Goal: Task Accomplishment & Management: Use online tool/utility

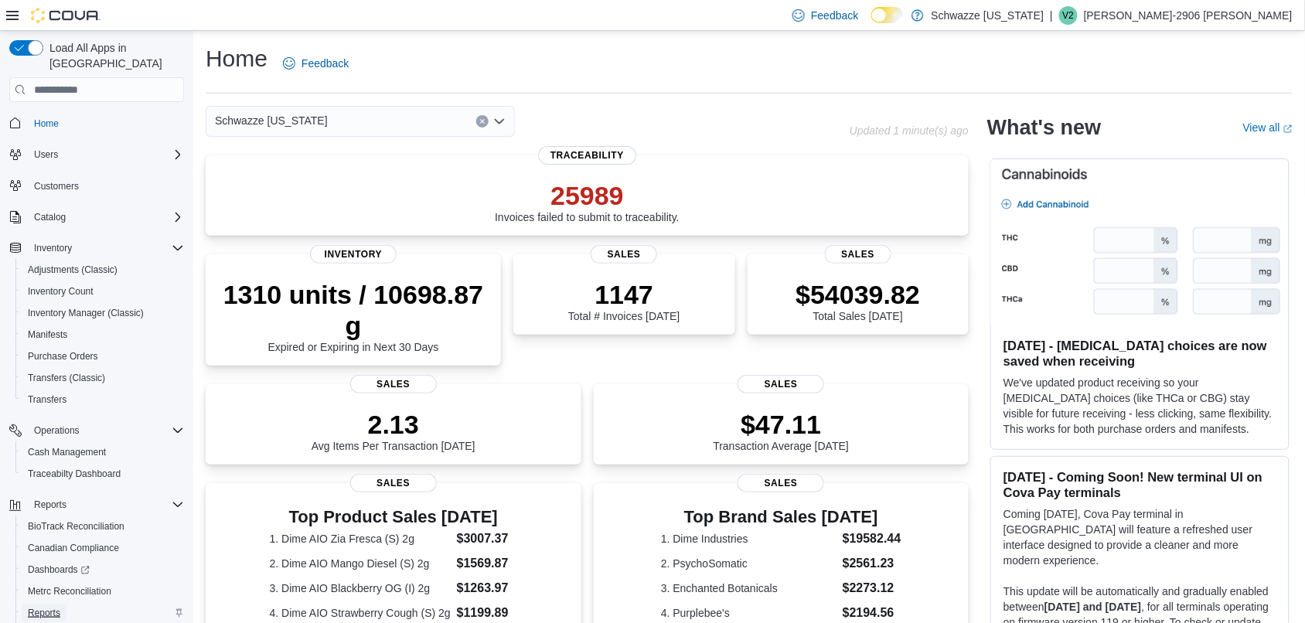
click at [45, 607] on span "Reports" at bounding box center [44, 613] width 32 height 12
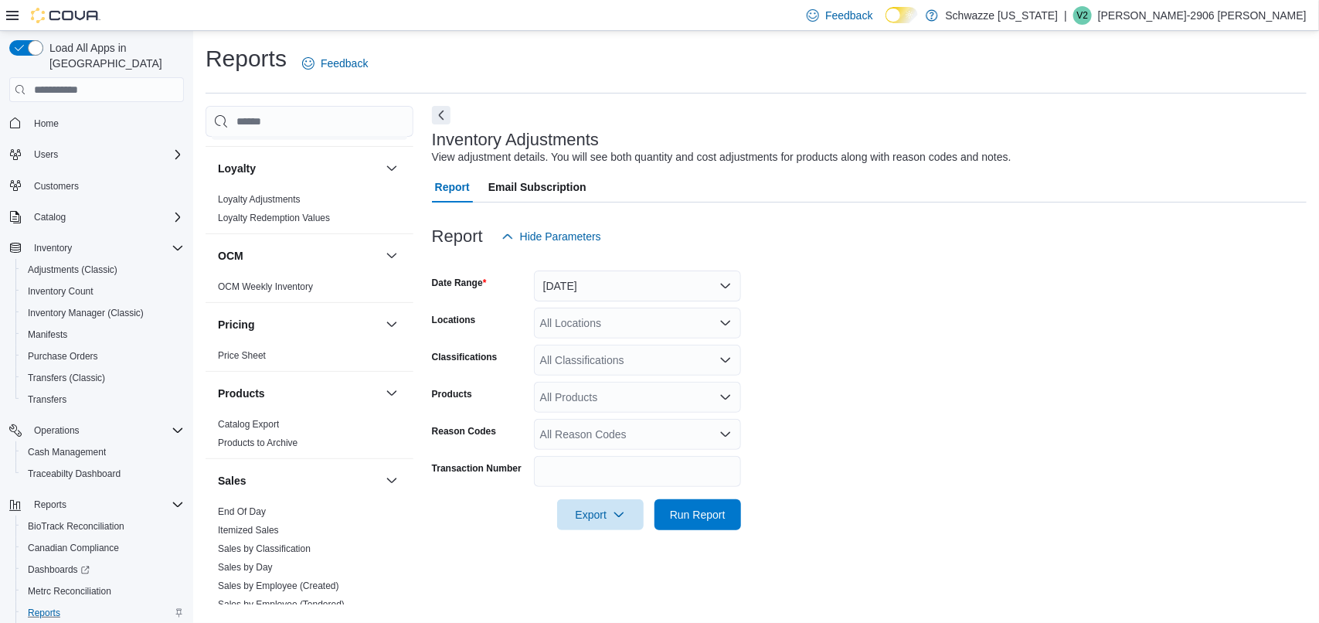
scroll to position [948, 0]
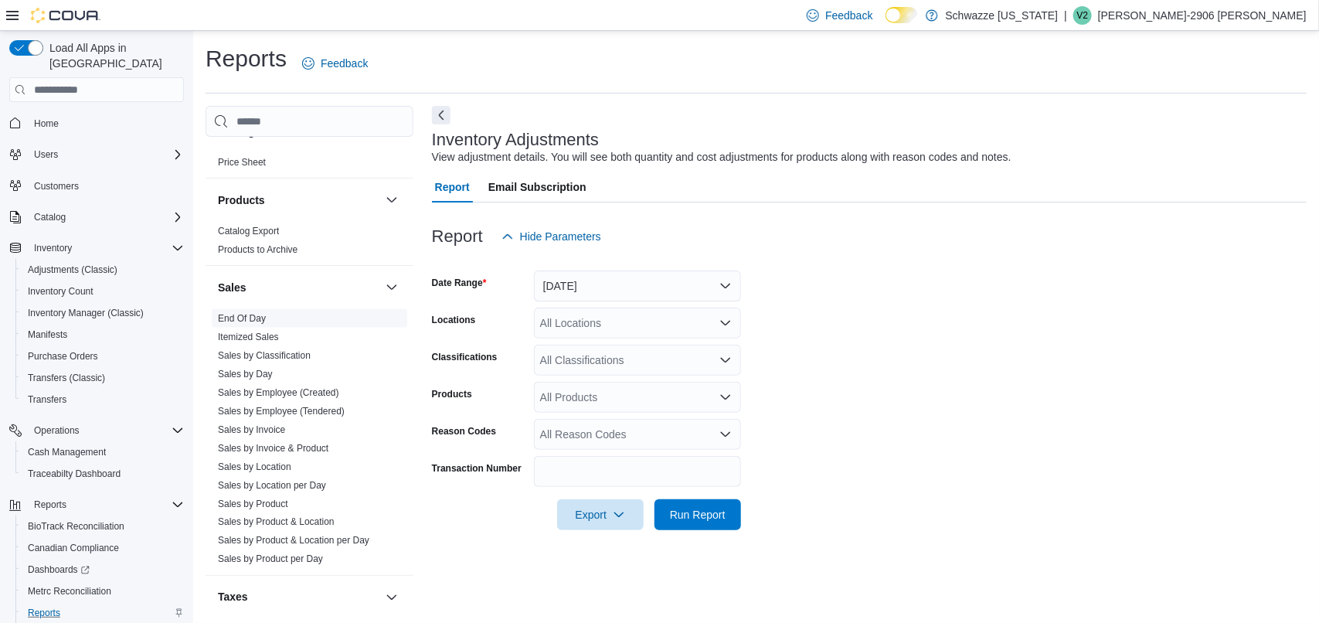
click at [241, 310] on span "End Of Day" at bounding box center [310, 318] width 196 height 19
click at [237, 322] on link "End Of Day" at bounding box center [242, 318] width 48 height 11
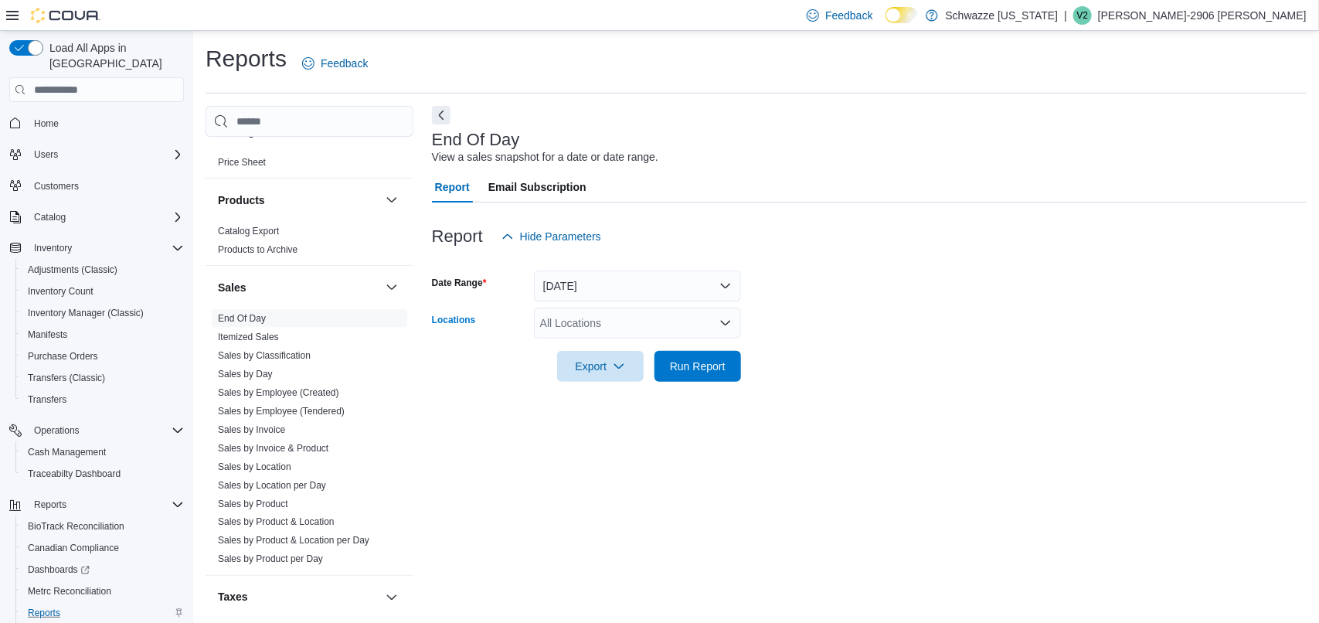
click at [709, 331] on div "All Locations" at bounding box center [637, 323] width 207 height 31
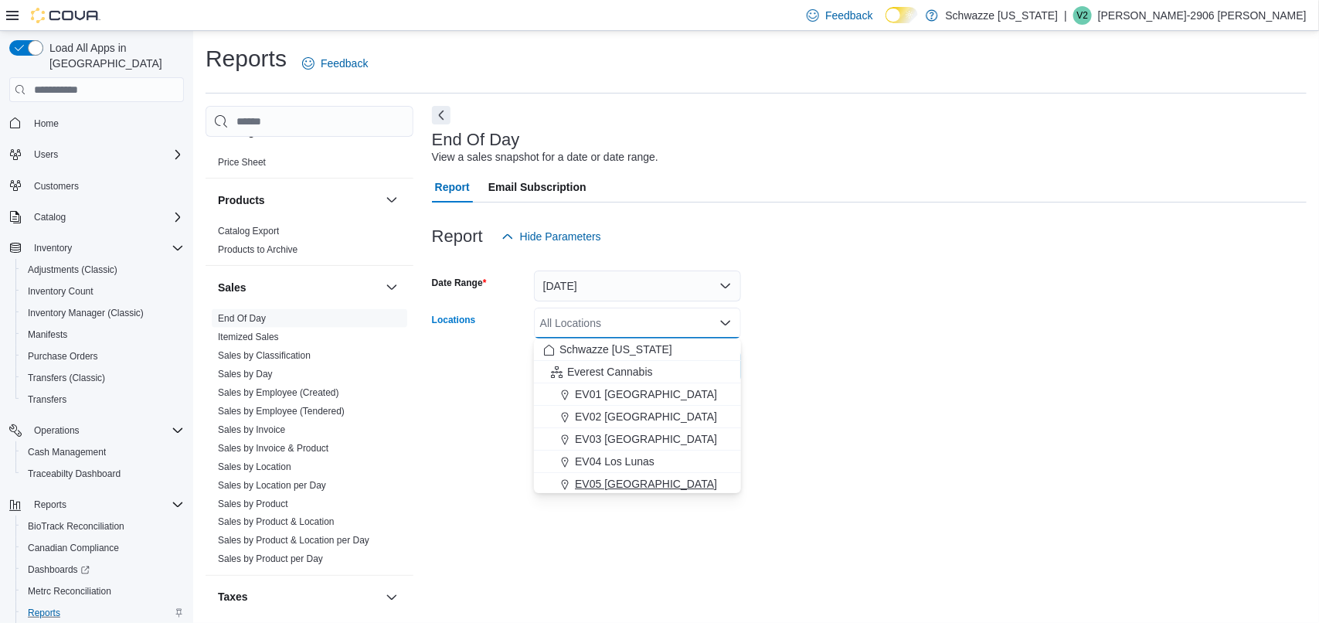
click at [651, 478] on div "EV05 [GEOGRAPHIC_DATA]" at bounding box center [637, 483] width 189 height 15
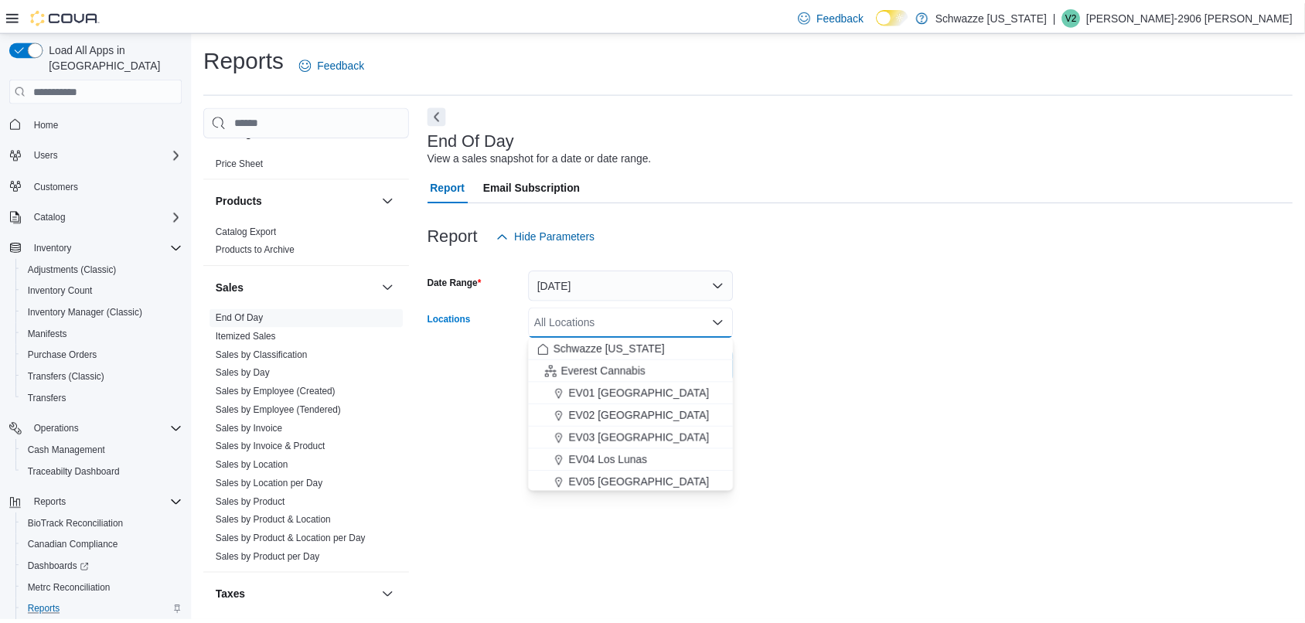
scroll to position [2, 0]
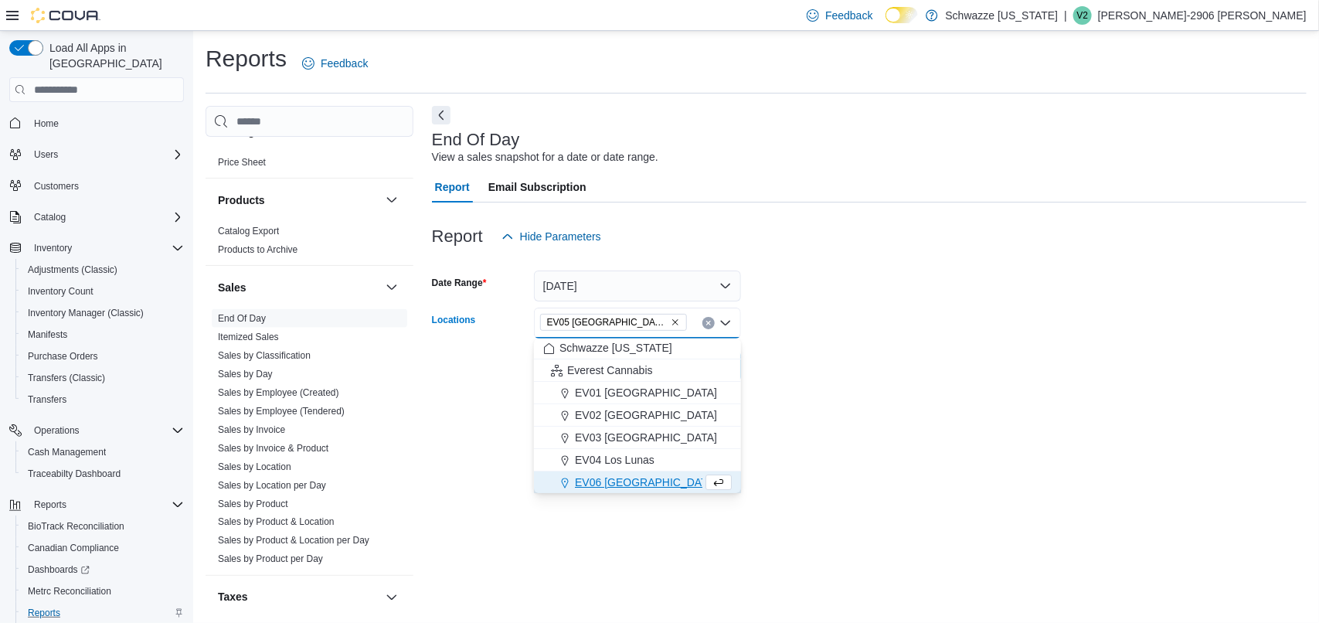
click at [1071, 257] on div at bounding box center [869, 261] width 875 height 19
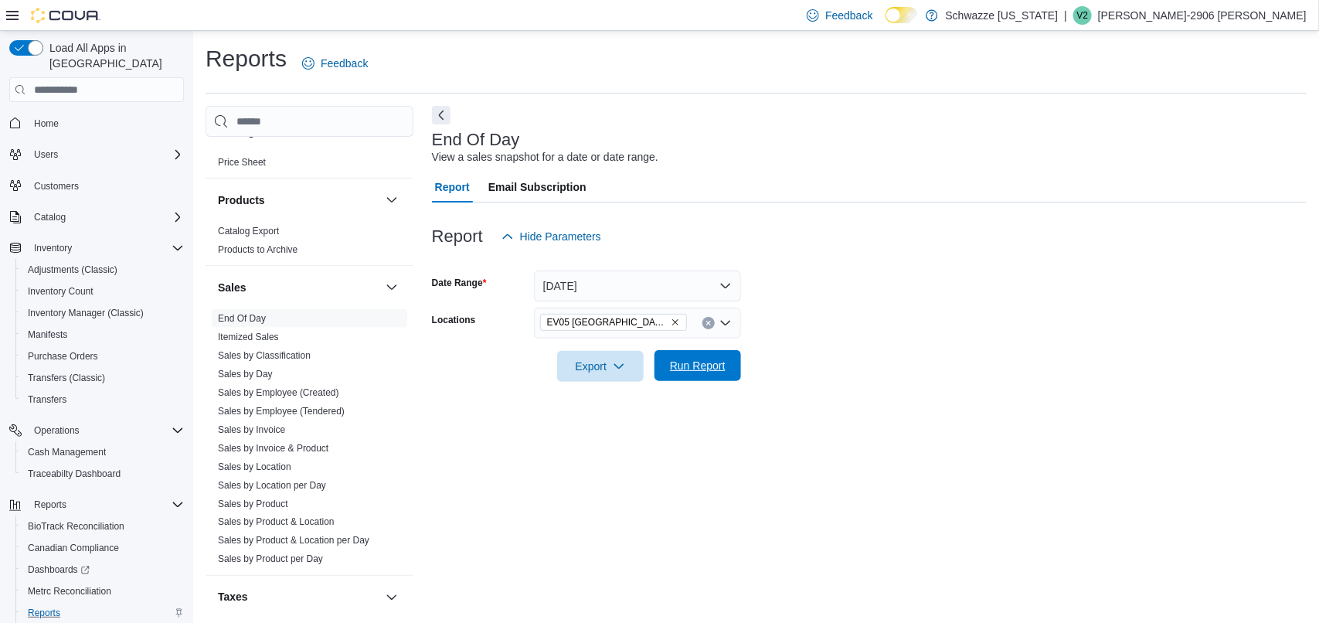
click at [711, 379] on span "Run Report" at bounding box center [698, 365] width 68 height 31
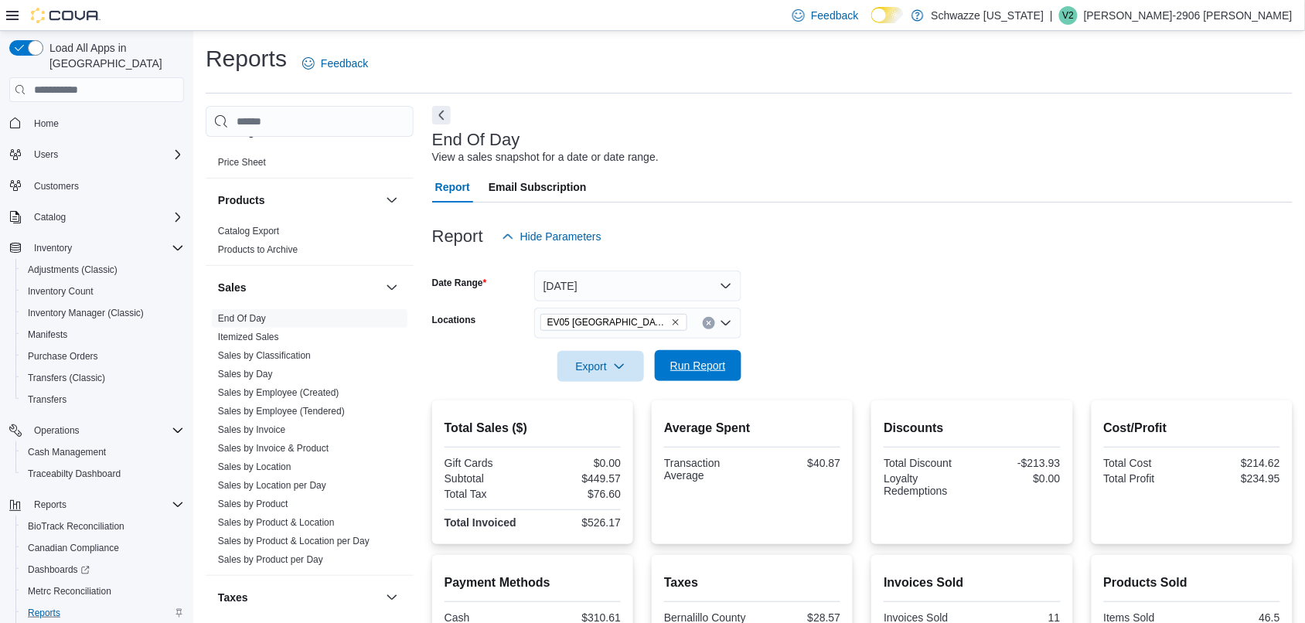
click at [699, 376] on span "Run Report" at bounding box center [698, 365] width 68 height 31
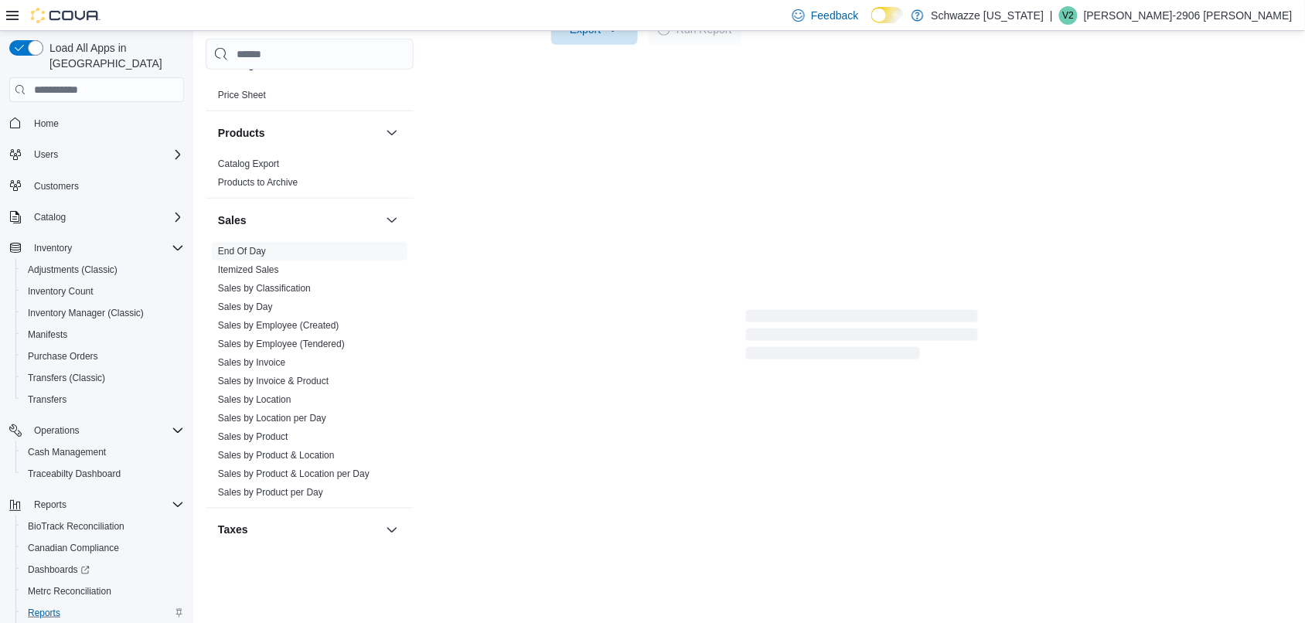
scroll to position [309, 0]
